Goal: Task Accomplishment & Management: Use online tool/utility

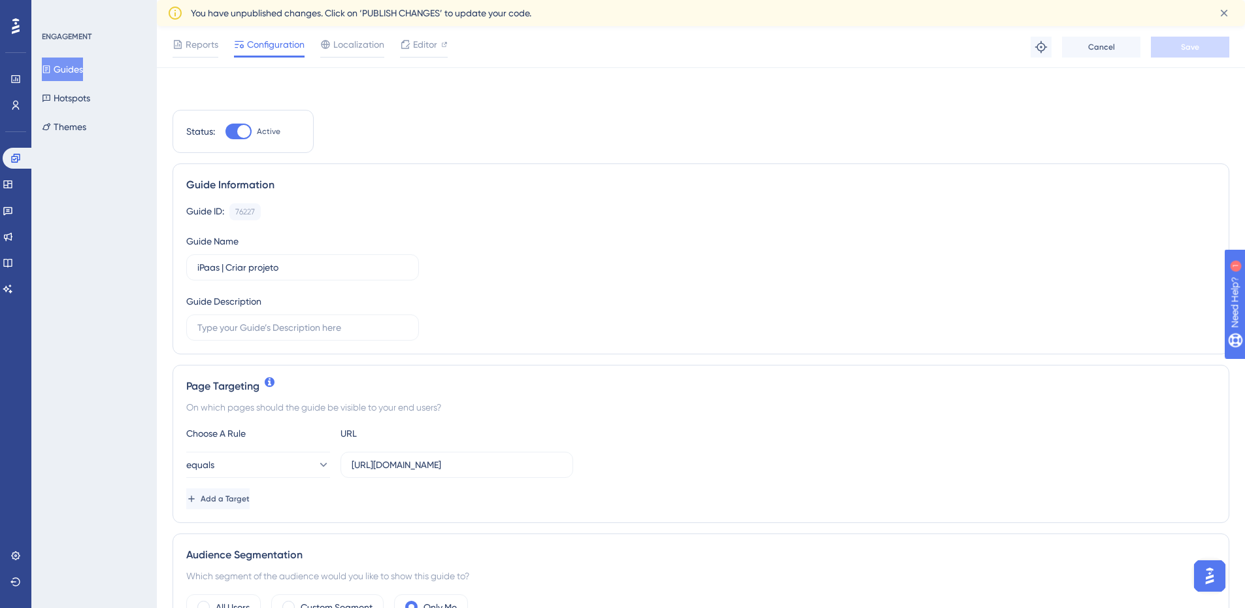
scroll to position [392, 0]
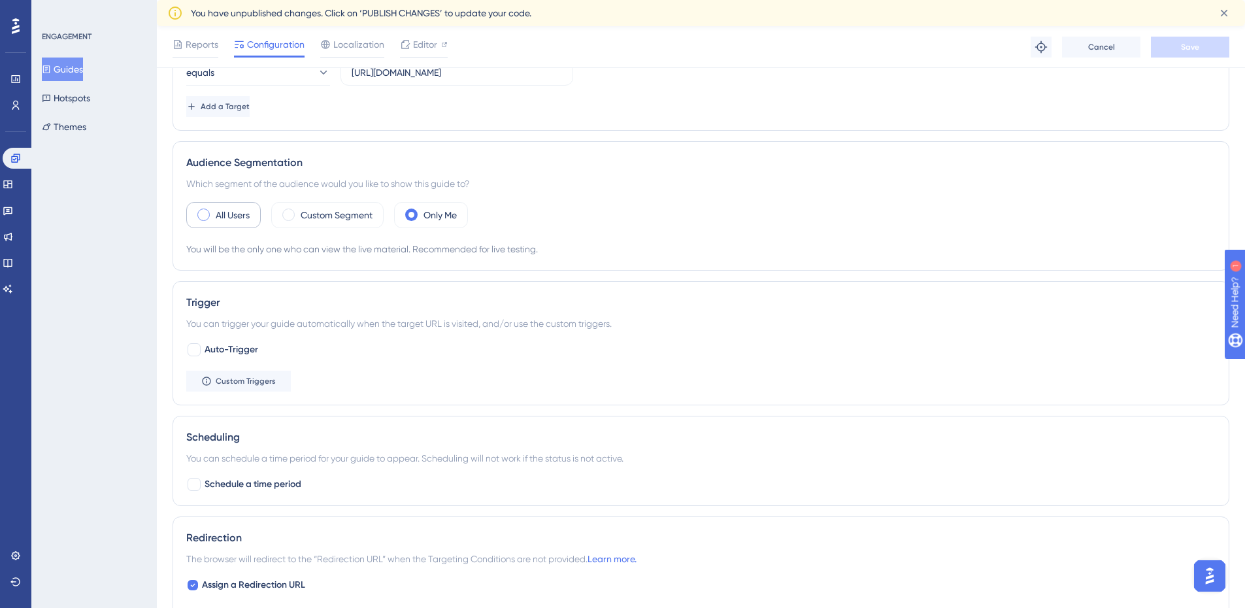
click at [215, 215] on div "All Users" at bounding box center [223, 215] width 75 height 26
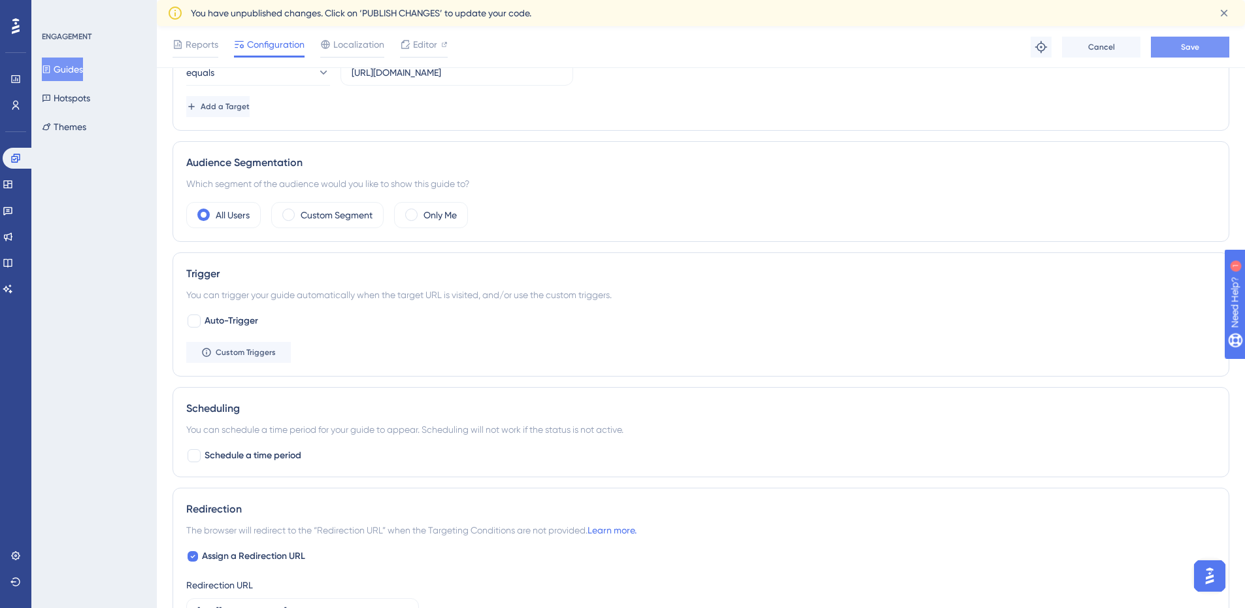
click at [1187, 48] on span "Save" at bounding box center [1190, 47] width 18 height 10
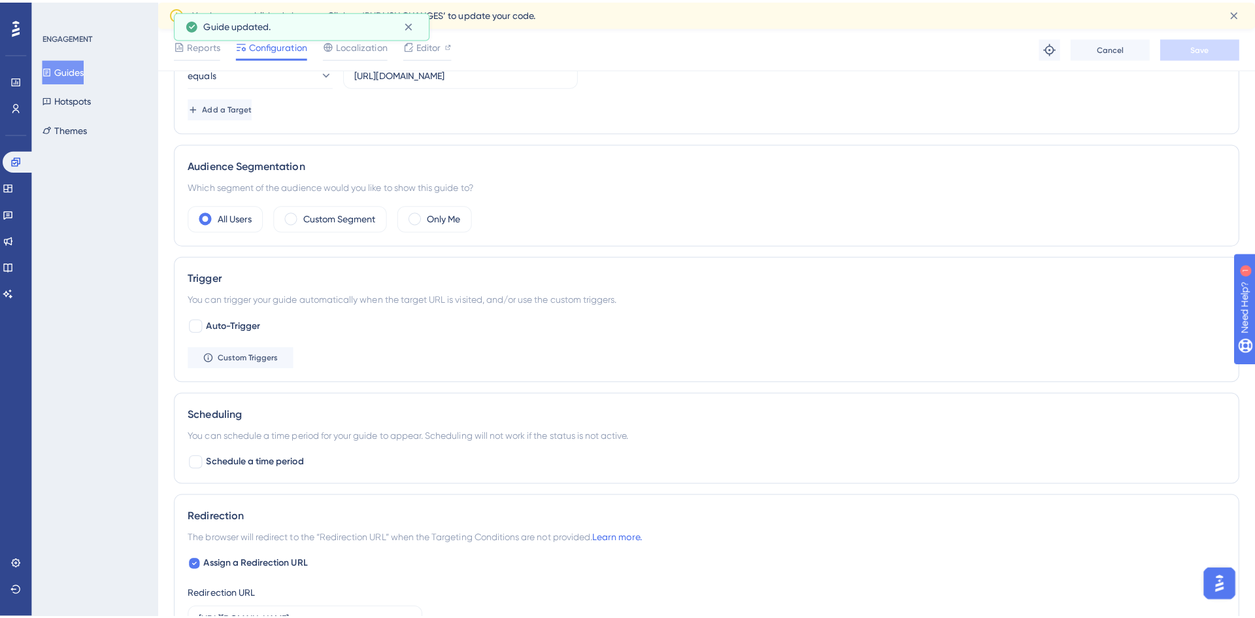
scroll to position [0, 0]
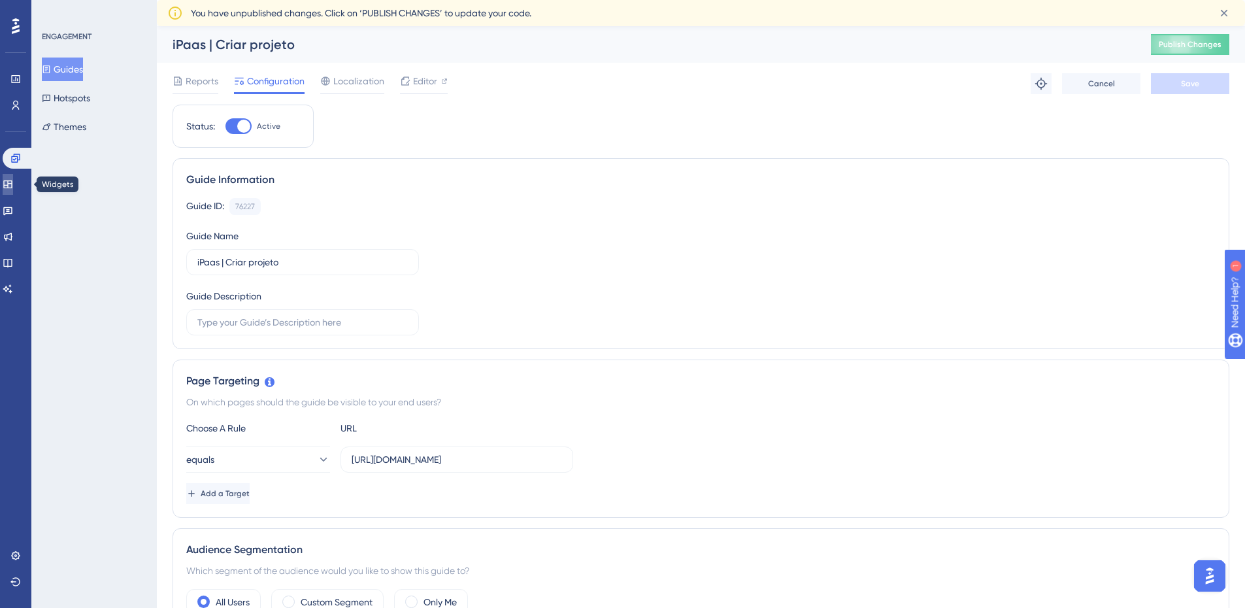
click at [12, 180] on icon at bounding box center [7, 184] width 8 height 8
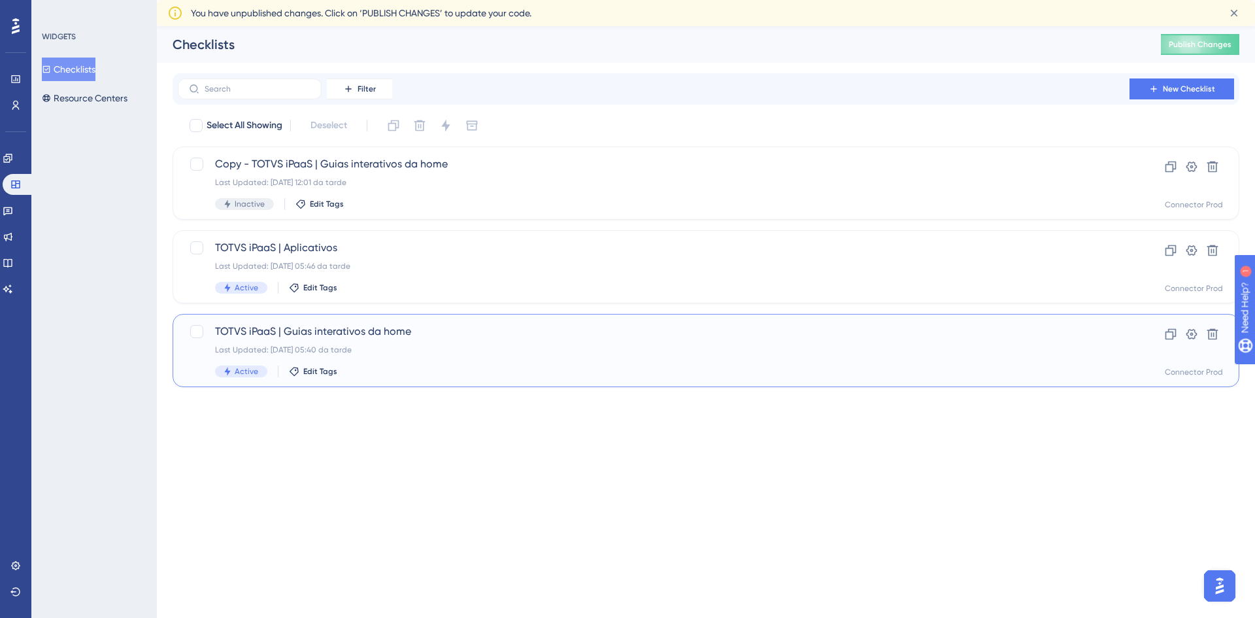
click at [514, 338] on span "TOTVS iPaaS | Guias interativos da home" at bounding box center [653, 332] width 877 height 16
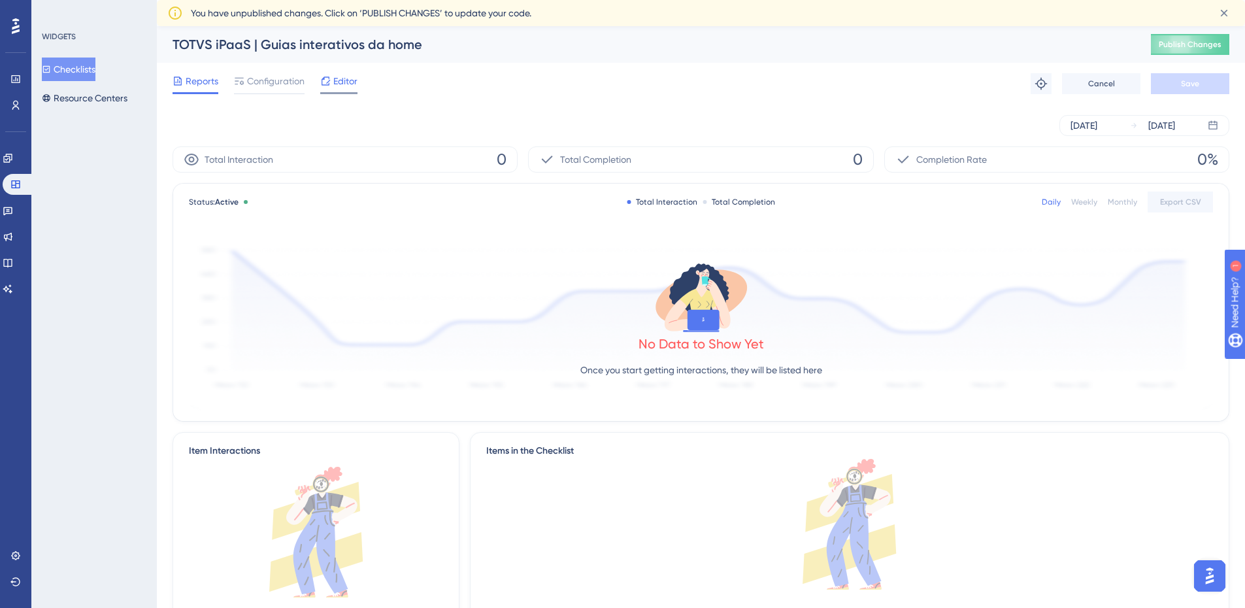
click at [354, 80] on span "Editor" at bounding box center [345, 81] width 24 height 16
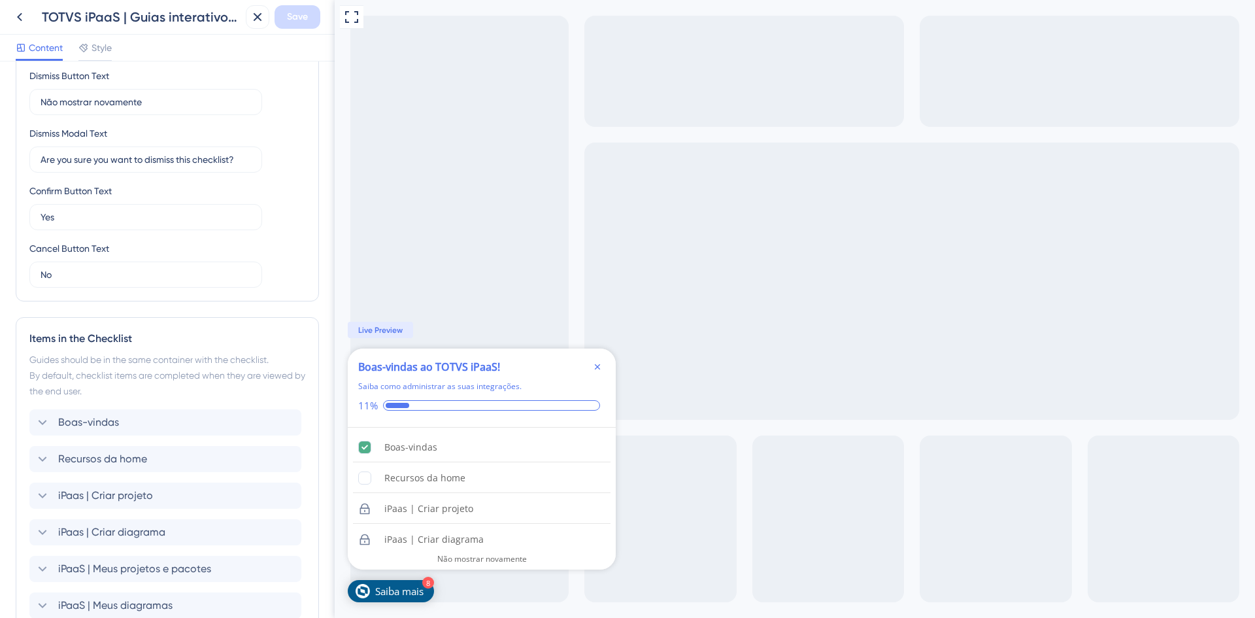
scroll to position [523, 0]
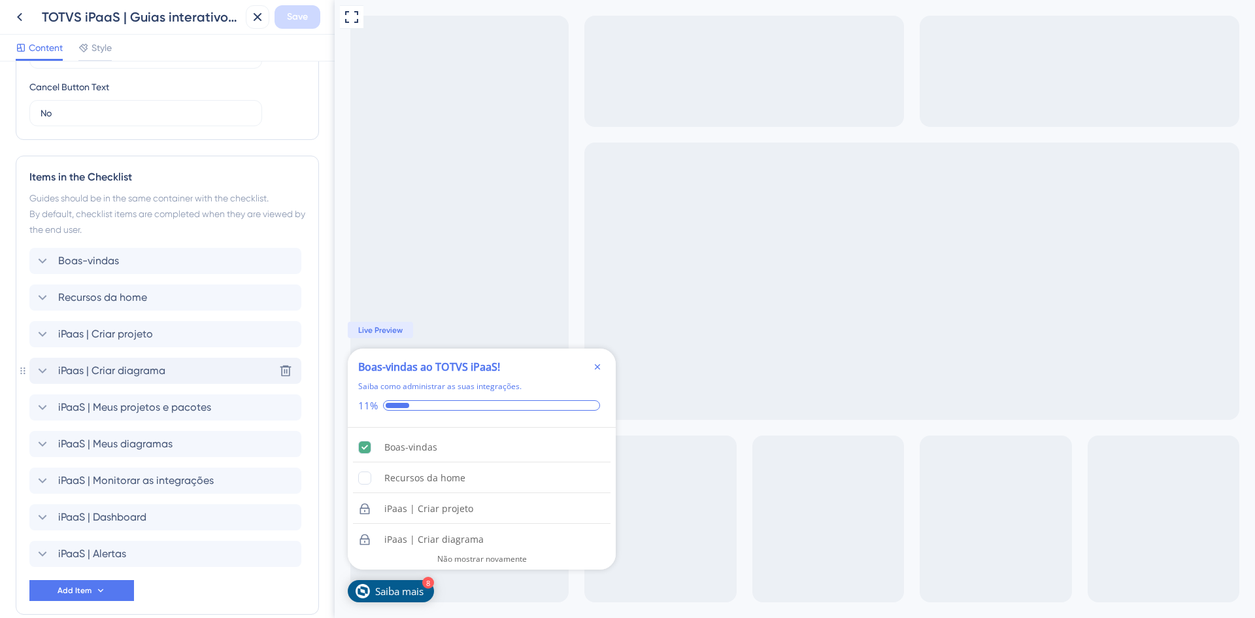
click at [156, 369] on span "iPaas | Criar diagrama" at bounding box center [111, 371] width 107 height 16
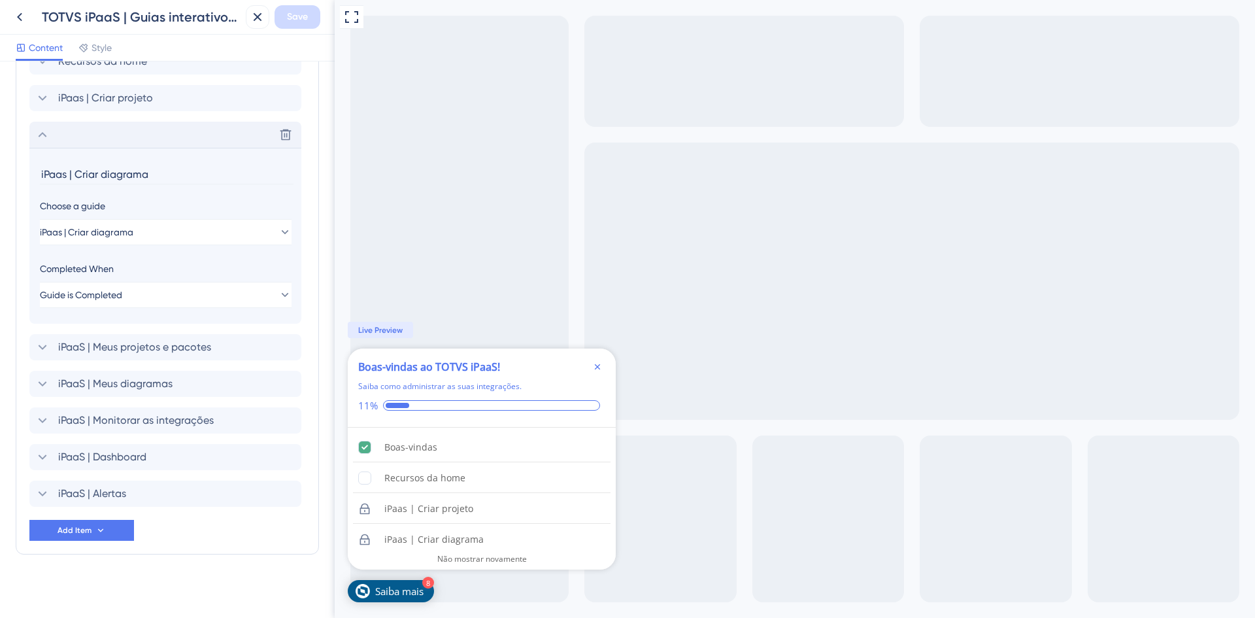
scroll to position [764, 0]
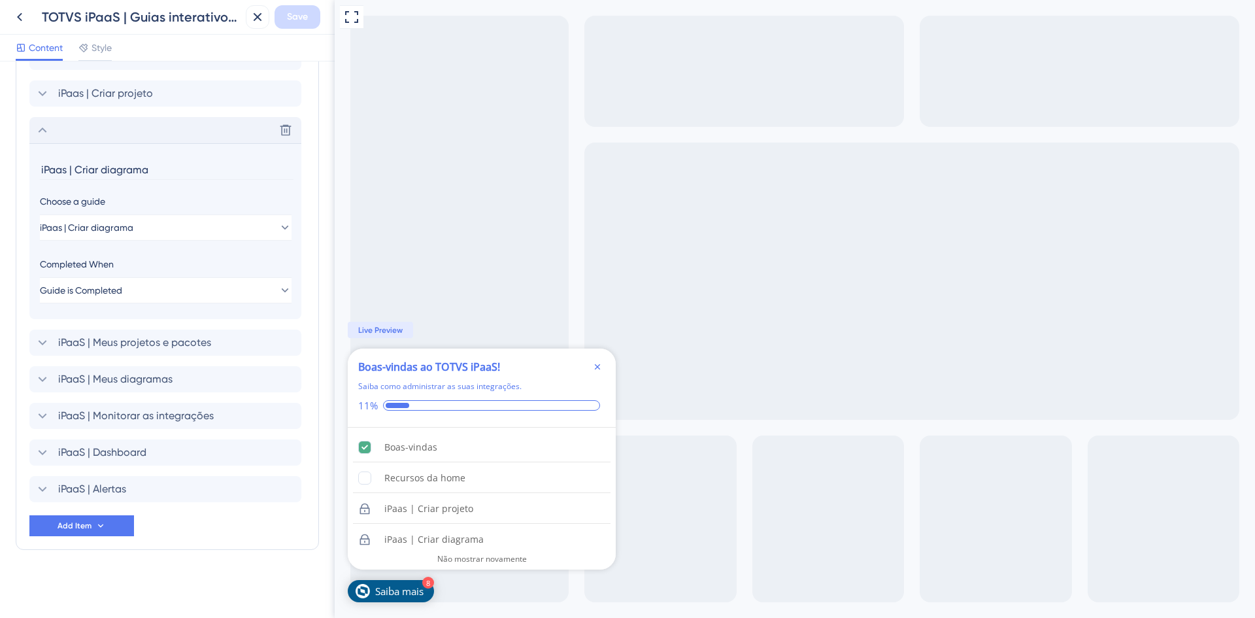
click at [57, 135] on div "Delete" at bounding box center [165, 130] width 272 height 26
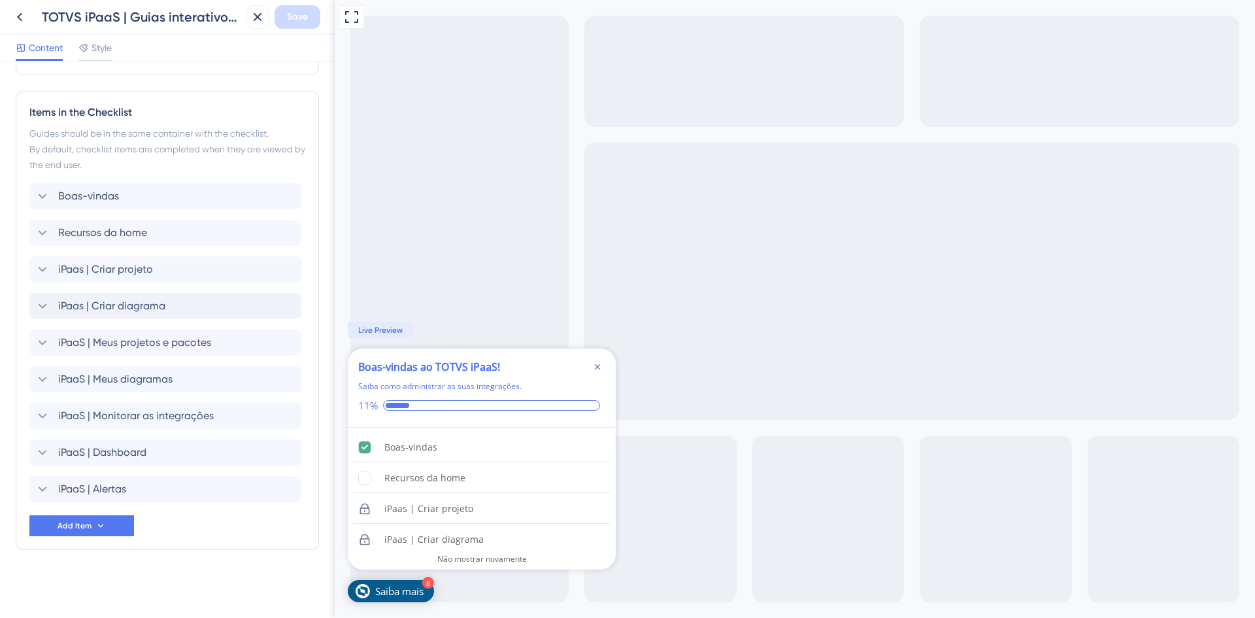
scroll to position [588, 0]
